Goal: Information Seeking & Learning: Learn about a topic

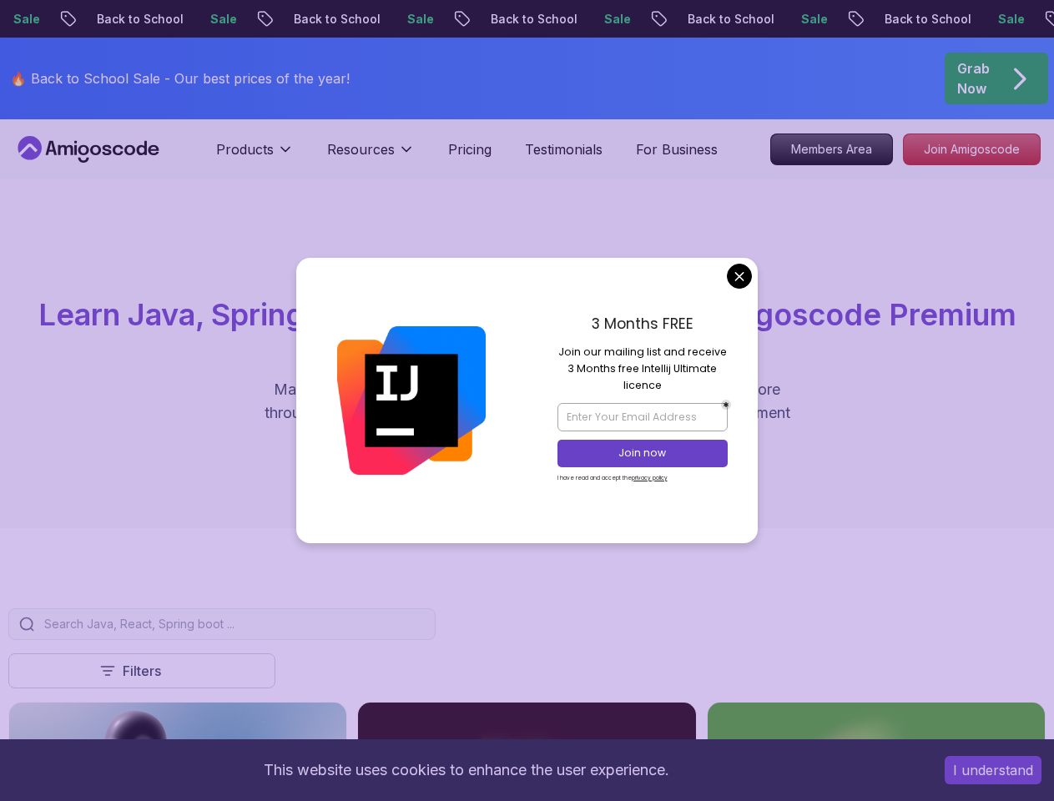
click at [993, 770] on button "I understand" at bounding box center [992, 770] width 97 height 28
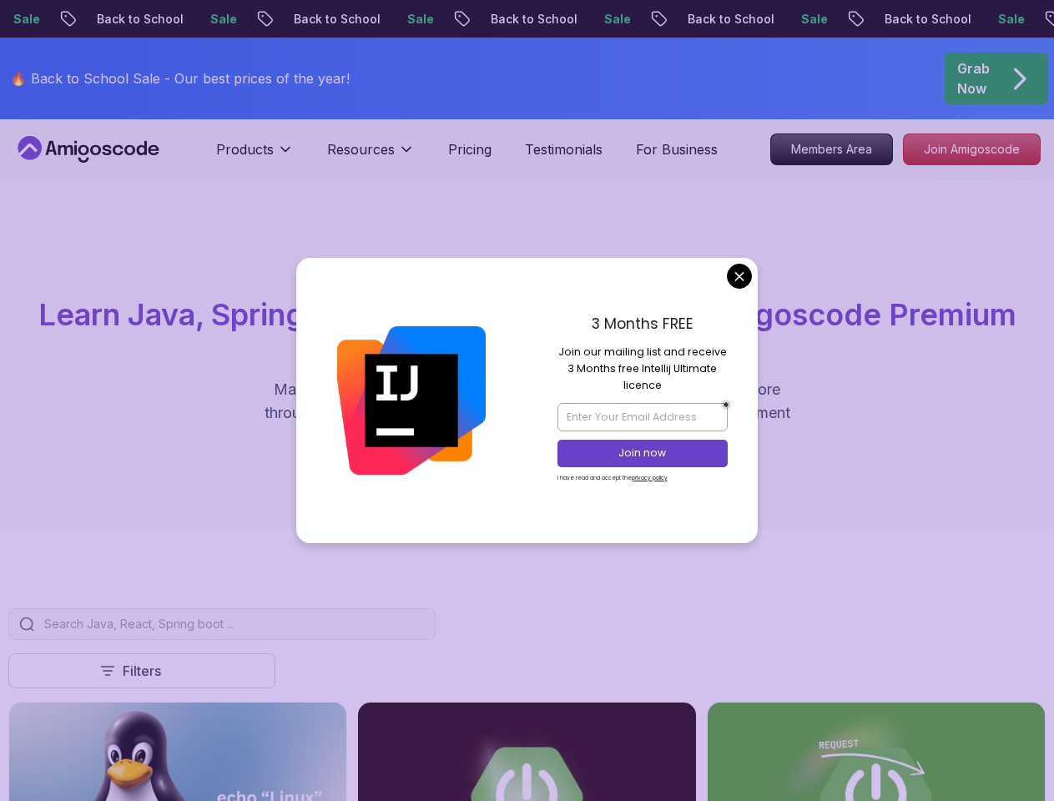
click at [254, 156] on p "Products" at bounding box center [245, 149] width 58 height 20
click at [370, 156] on p "Resources" at bounding box center [361, 149] width 68 height 20
click at [0, 0] on div "button" at bounding box center [0, 0] width 0 height 0
click at [56, 723] on img at bounding box center [176, 796] width 335 height 188
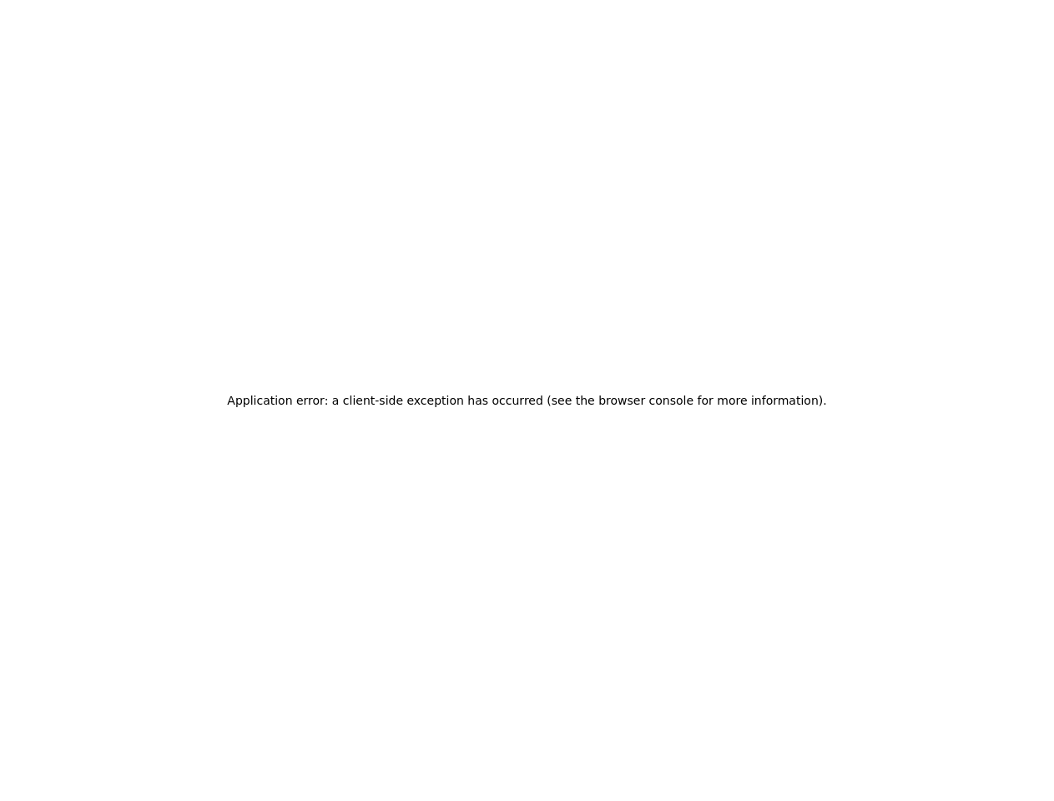
click at [141, 723] on div "Application error: a client-side exception has occurred (see the browser consol…" at bounding box center [527, 400] width 1054 height 801
